Goal: Task Accomplishment & Management: Use online tool/utility

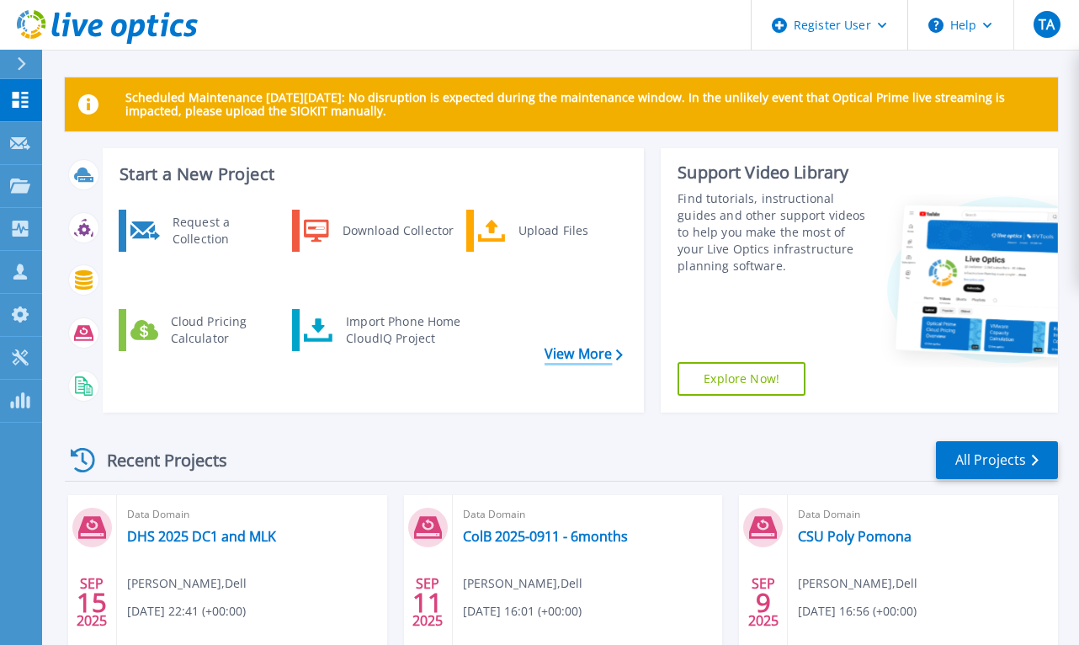
click at [577, 346] on link "View More" at bounding box center [584, 354] width 78 height 16
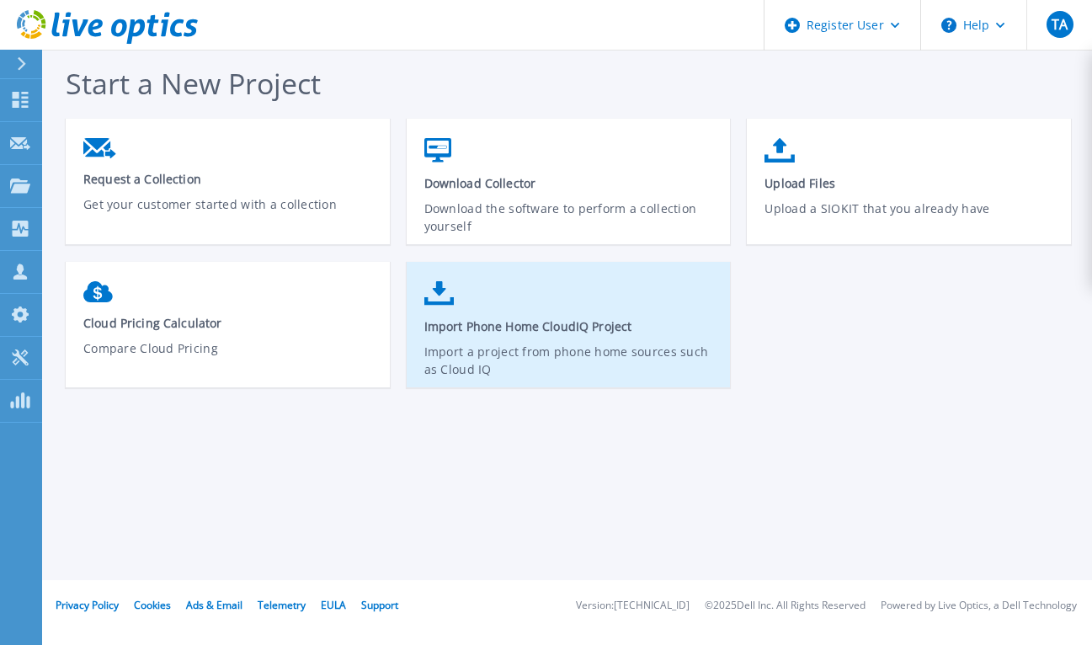
click at [520, 314] on link "Import Phone Home CloudIQ Project Import a project from phone home sources such…" at bounding box center [569, 333] width 324 height 120
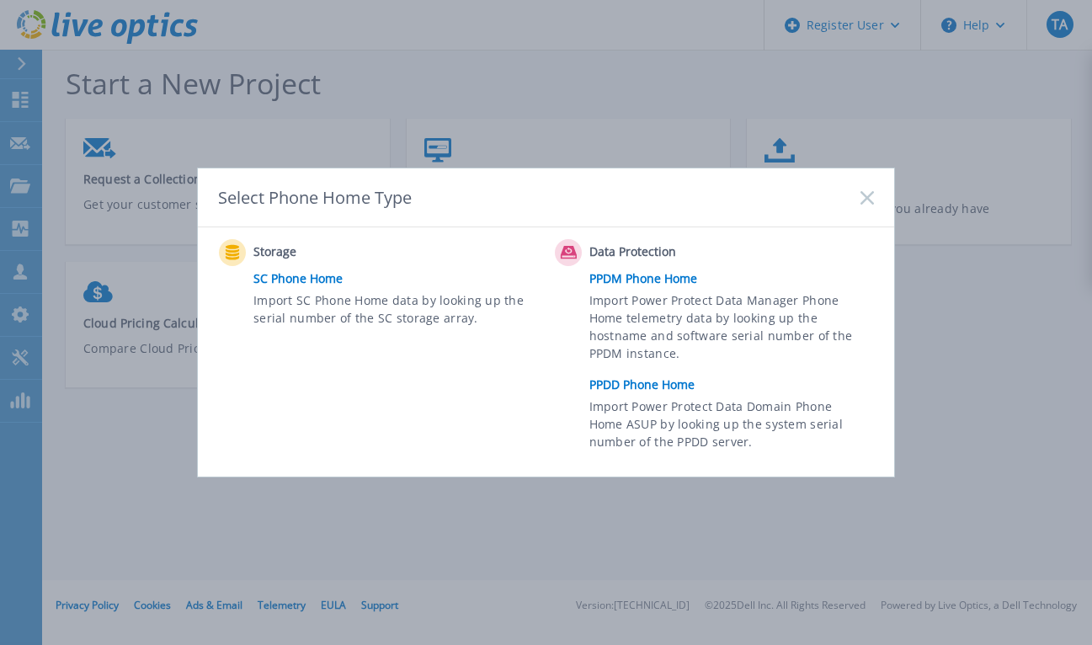
click at [624, 283] on link "PPDM Phone Home" at bounding box center [735, 278] width 293 height 25
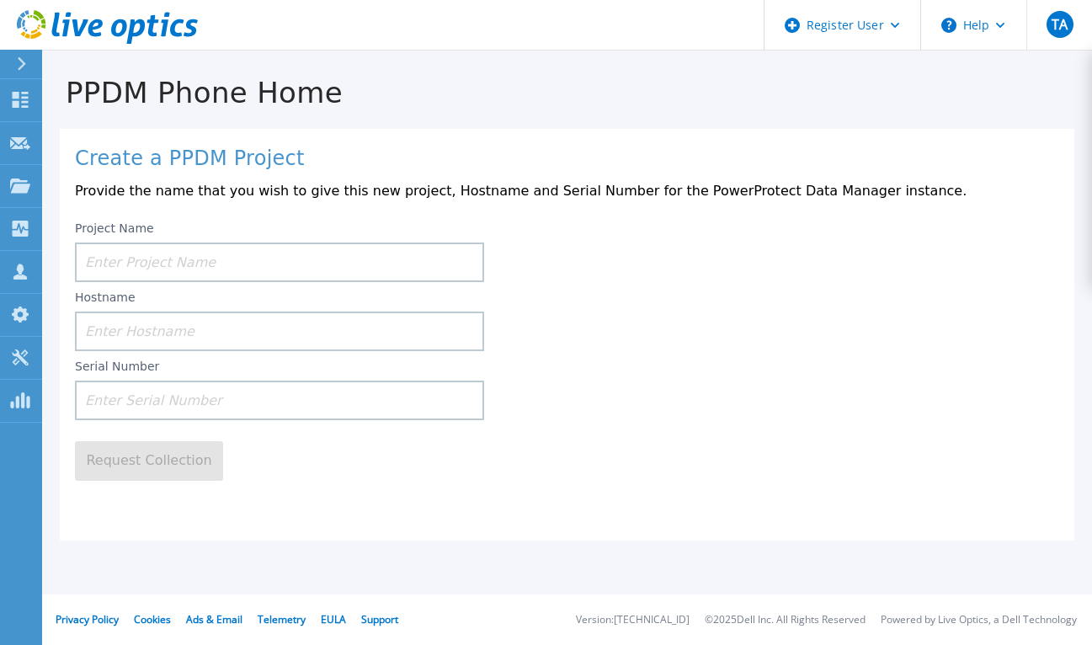
click at [182, 270] on input at bounding box center [279, 262] width 409 height 40
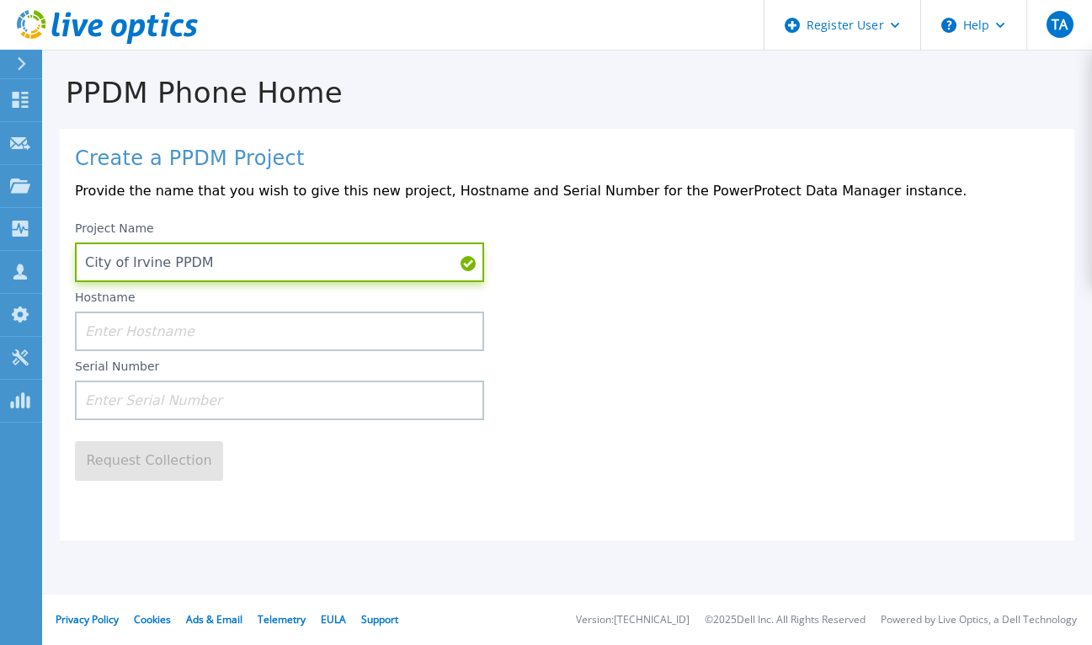
type input "City of Irvine PPDM"
click at [166, 402] on input at bounding box center [279, 401] width 409 height 40
paste input "APX00241811446"
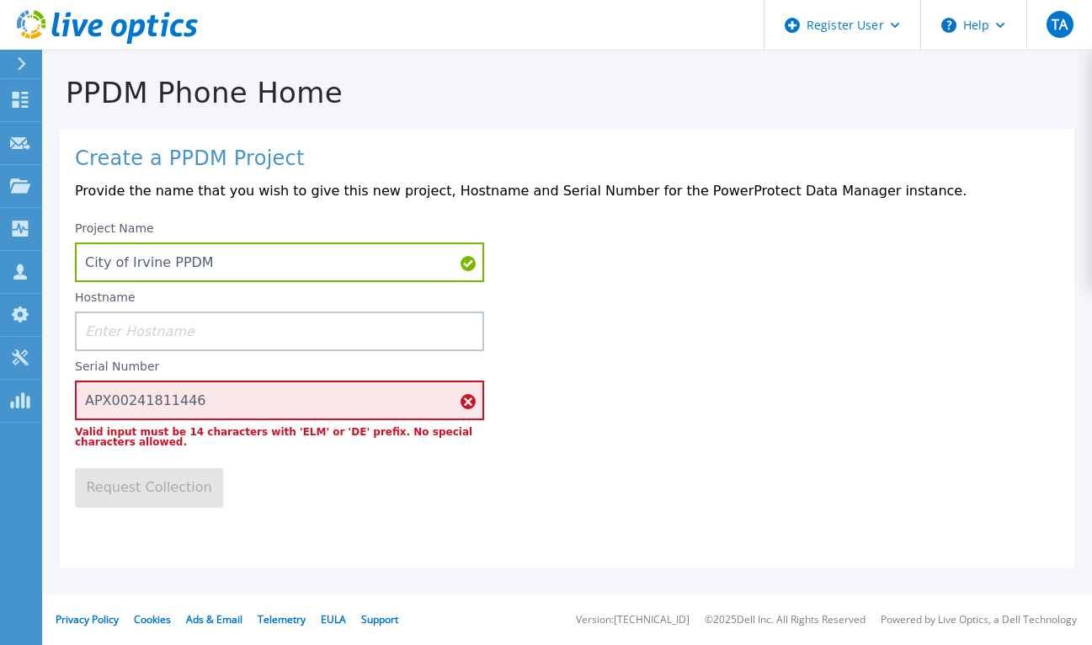
click at [470, 409] on icon at bounding box center [468, 401] width 15 height 15
click at [467, 407] on icon at bounding box center [468, 401] width 15 height 15
click at [279, 468] on div "Request Collection" at bounding box center [296, 477] width 443 height 61
click at [194, 413] on input "APX00241811446" at bounding box center [279, 401] width 409 height 40
click at [461, 403] on icon at bounding box center [468, 401] width 15 height 15
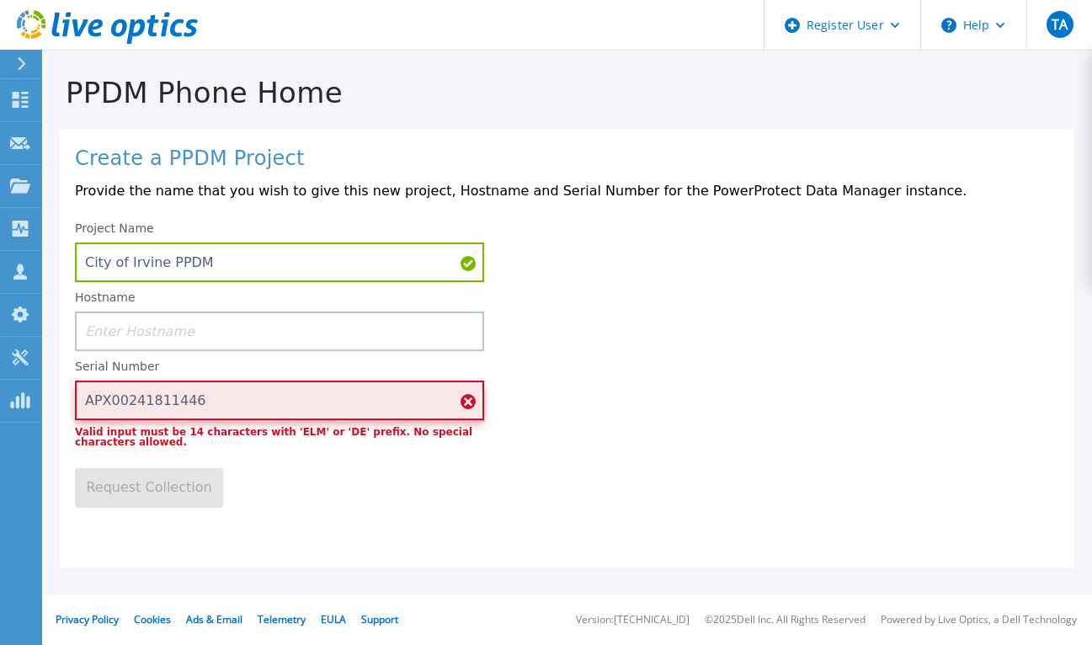
drag, startPoint x: 279, startPoint y: 414, endPoint x: 129, endPoint y: 415, distance: 149.9
click at [129, 415] on input "APX00241811446" at bounding box center [279, 401] width 409 height 40
type input "A"
